Goal: Task Accomplishment & Management: Manage account settings

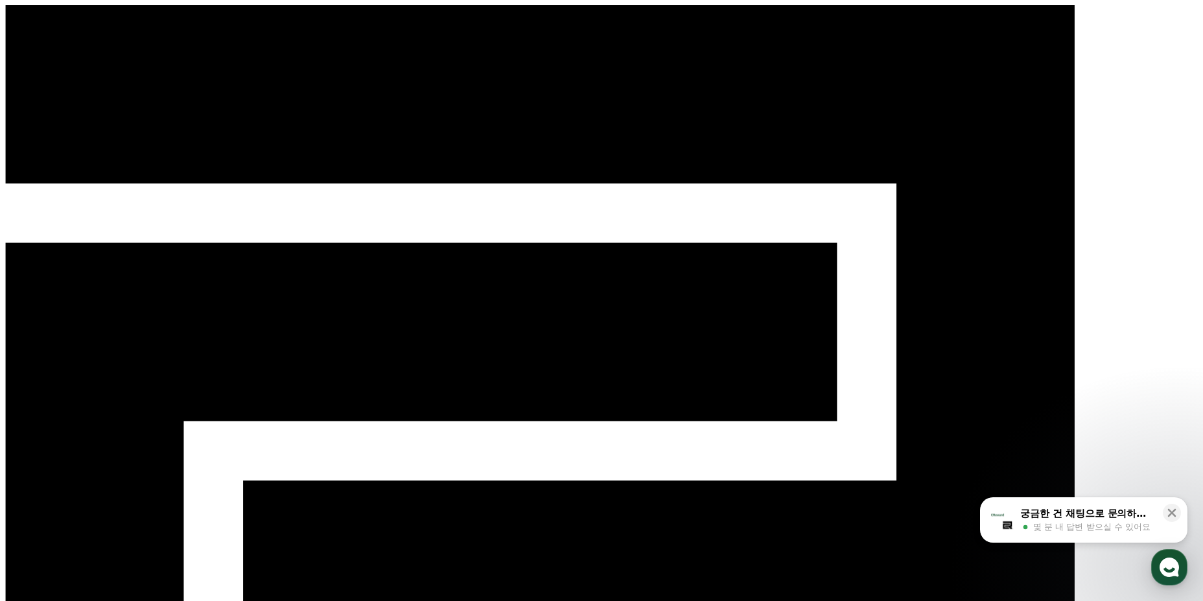
select select "**********"
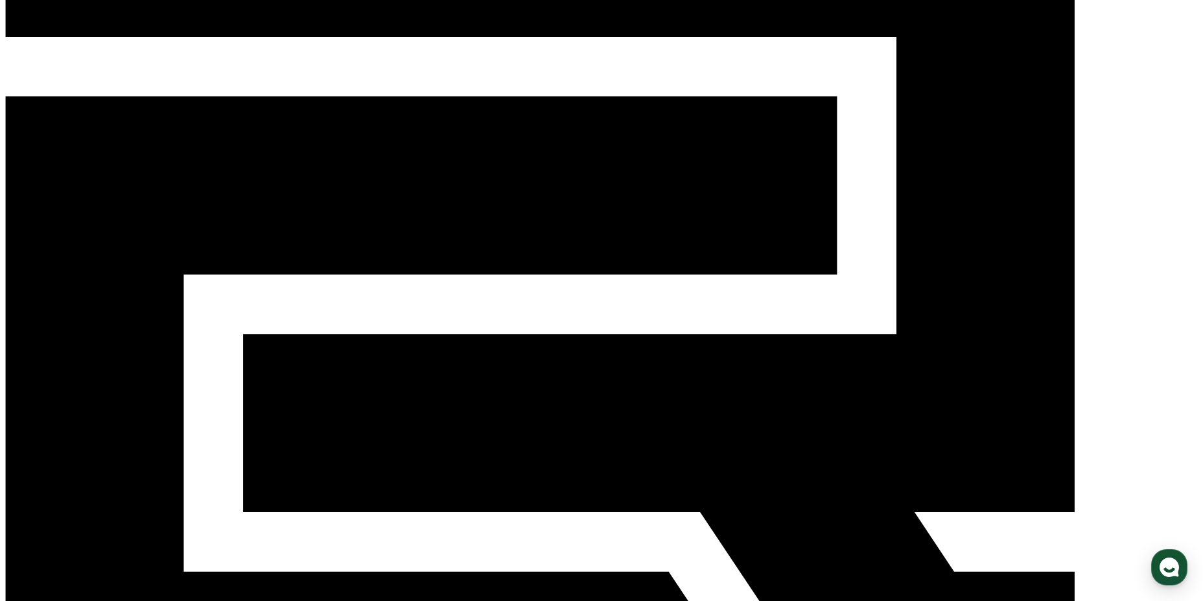
scroll to position [153, 0]
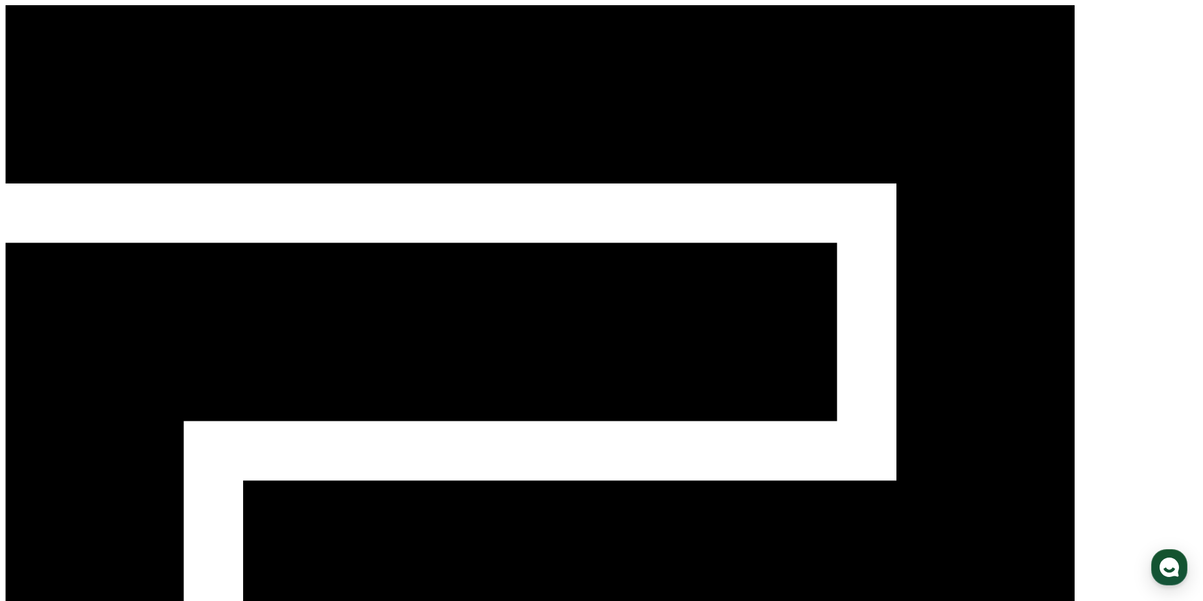
drag, startPoint x: 576, startPoint y: 342, endPoint x: 589, endPoint y: 375, distance: 34.7
